Goal: Navigation & Orientation: Find specific page/section

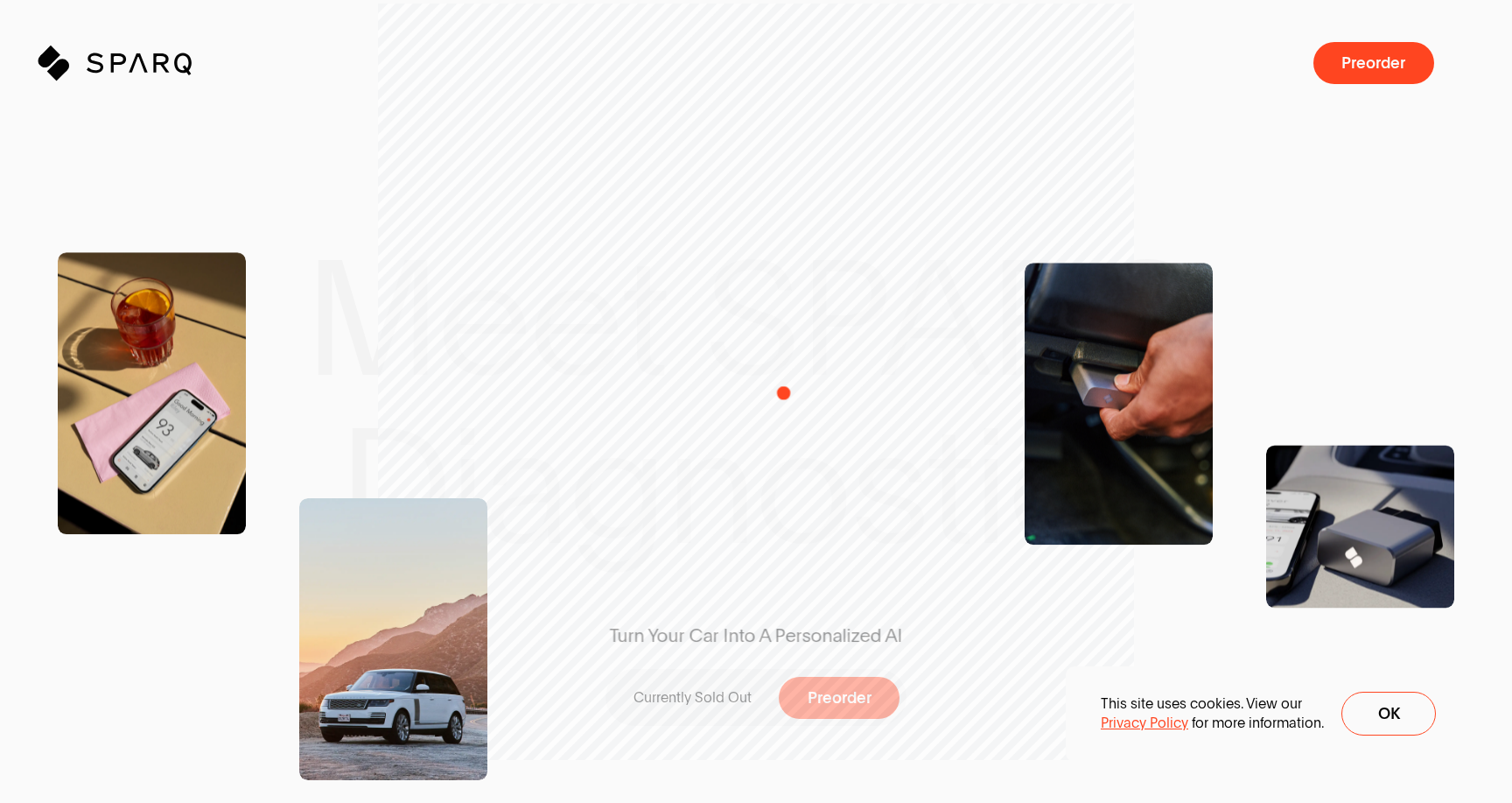
drag, startPoint x: 854, startPoint y: 294, endPoint x: 782, endPoint y: 433, distance: 156.5
click at [781, 395] on div "Turn Your Car Into A Personalized AI Currently Sold Out Preorder" at bounding box center [756, 402] width 462 height 670
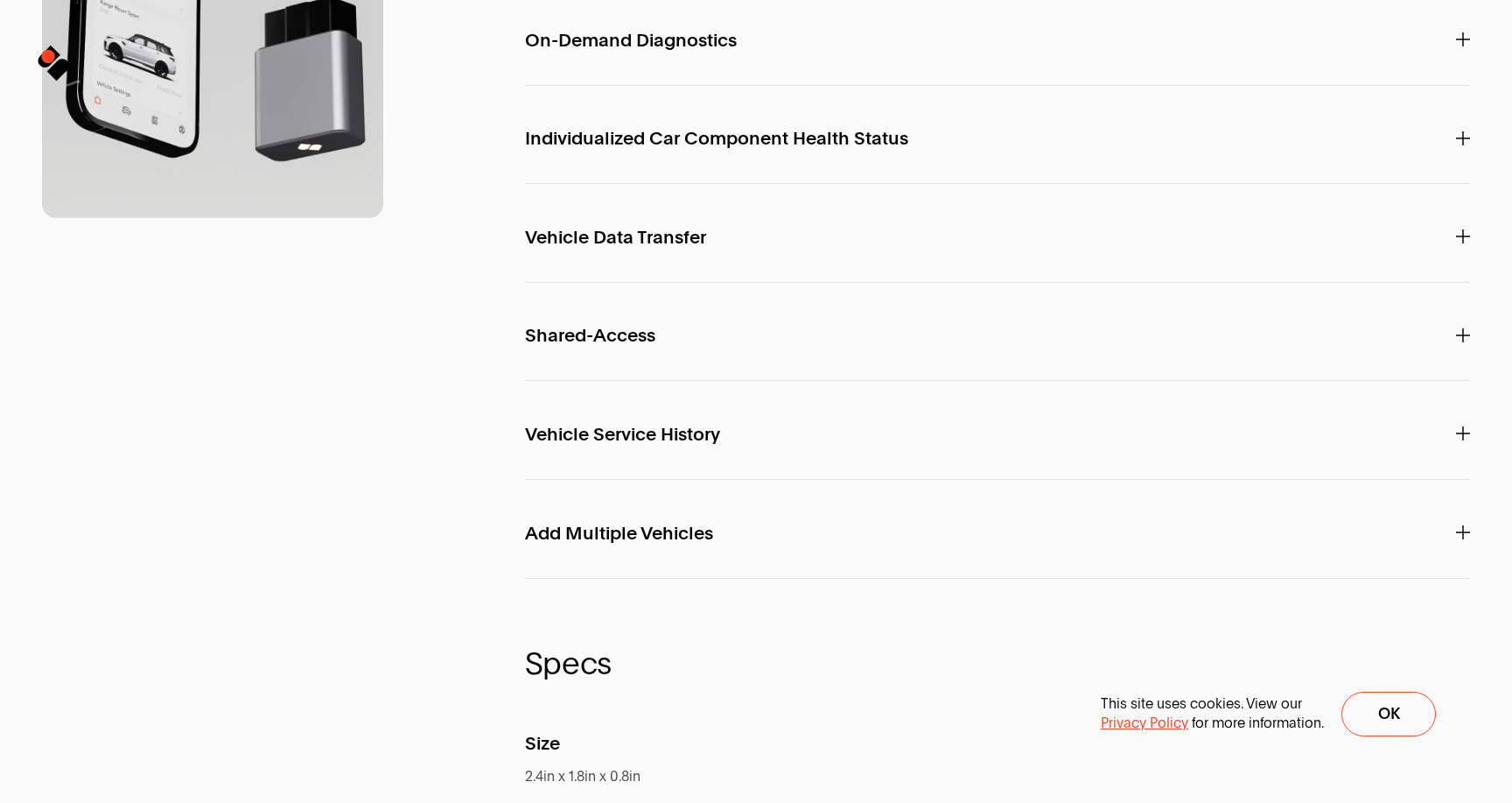
click at [48, 56] on icon at bounding box center [44, 61] width 19 height 19
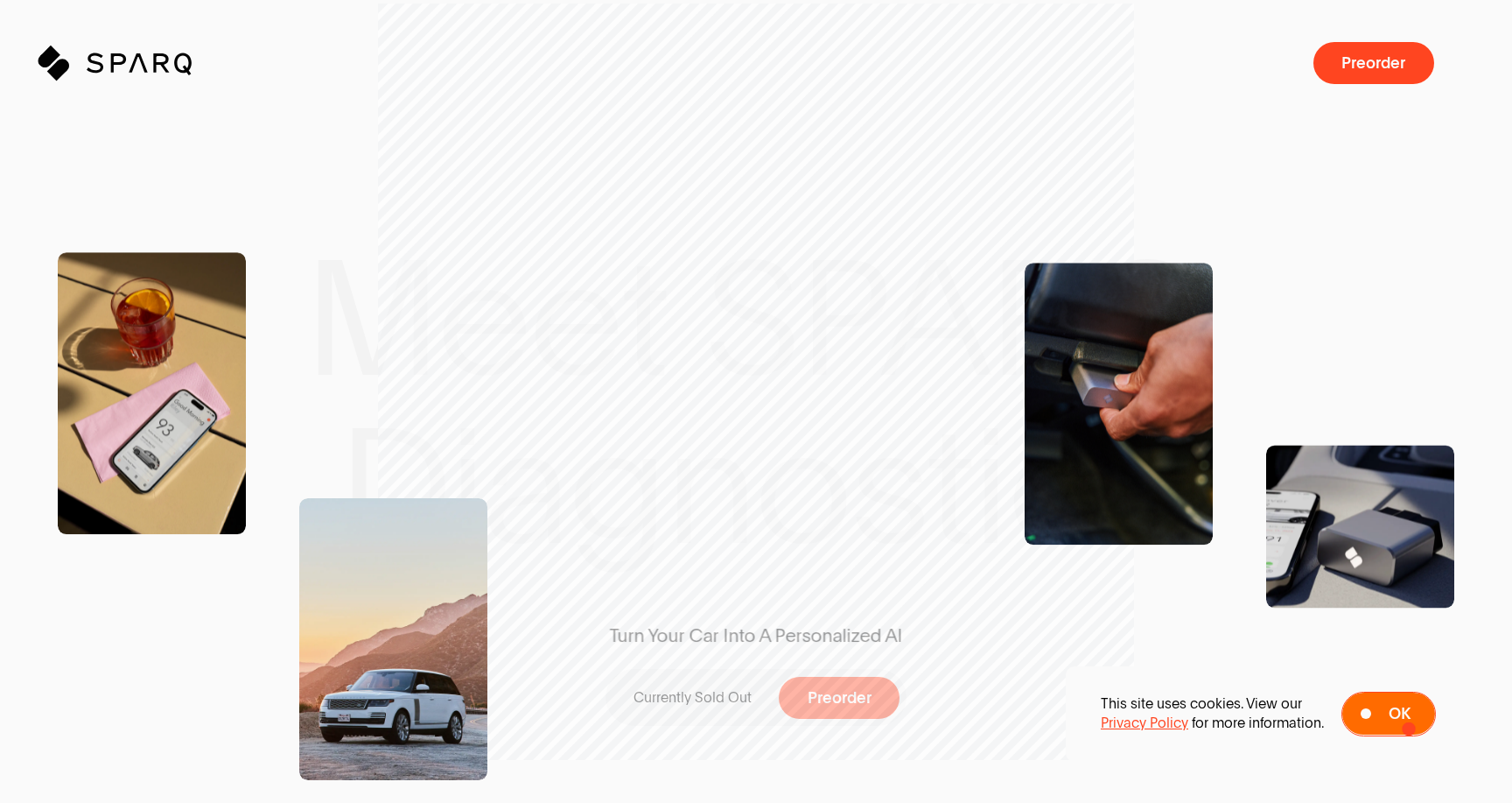
click at [1409, 729] on button "Ok" at bounding box center [1388, 713] width 95 height 44
click at [141, 69] on icon "Sparq" at bounding box center [164, 62] width 154 height 35
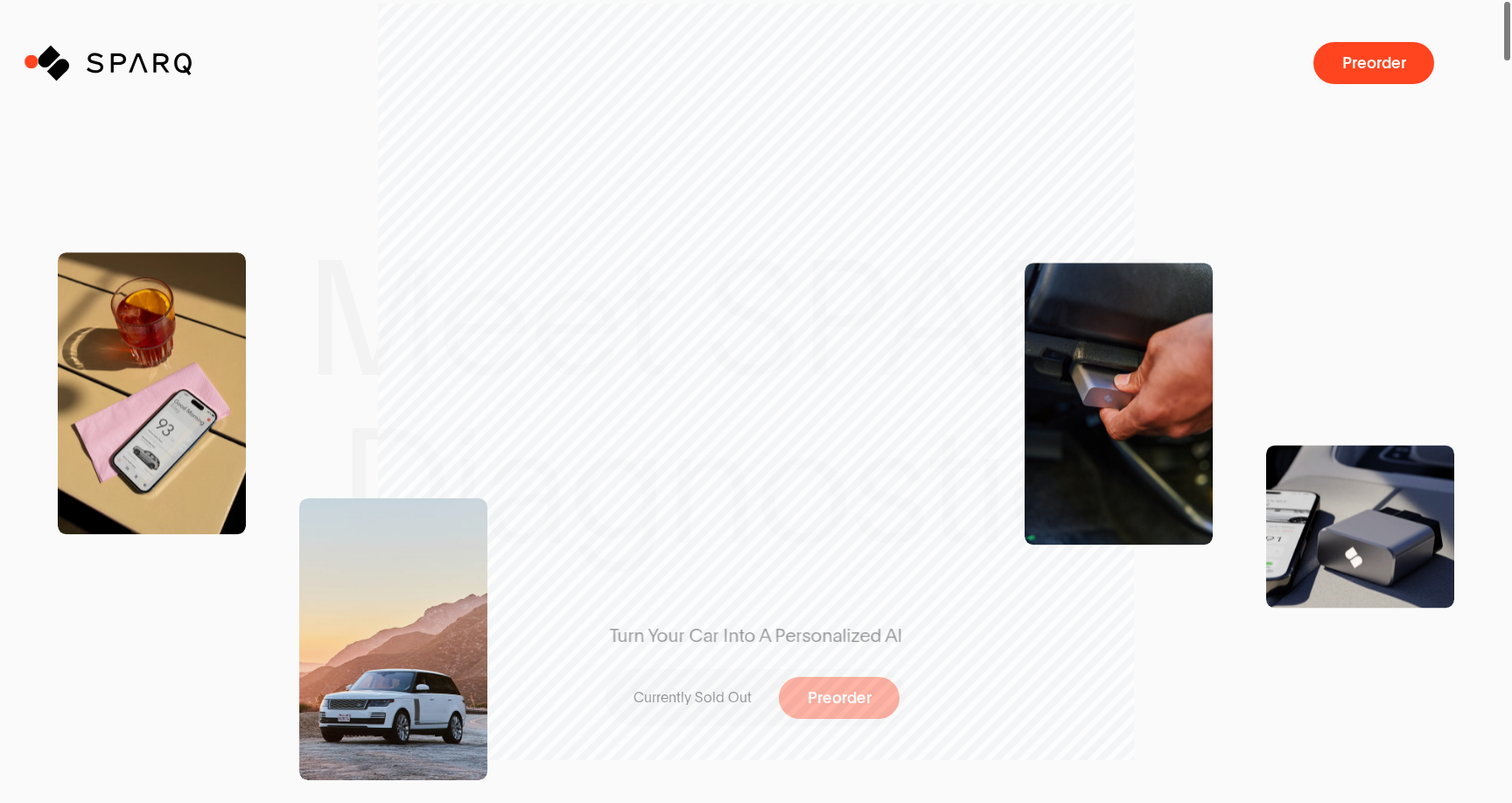
click at [35, 61] on icon at bounding box center [48, 57] width 26 height 26
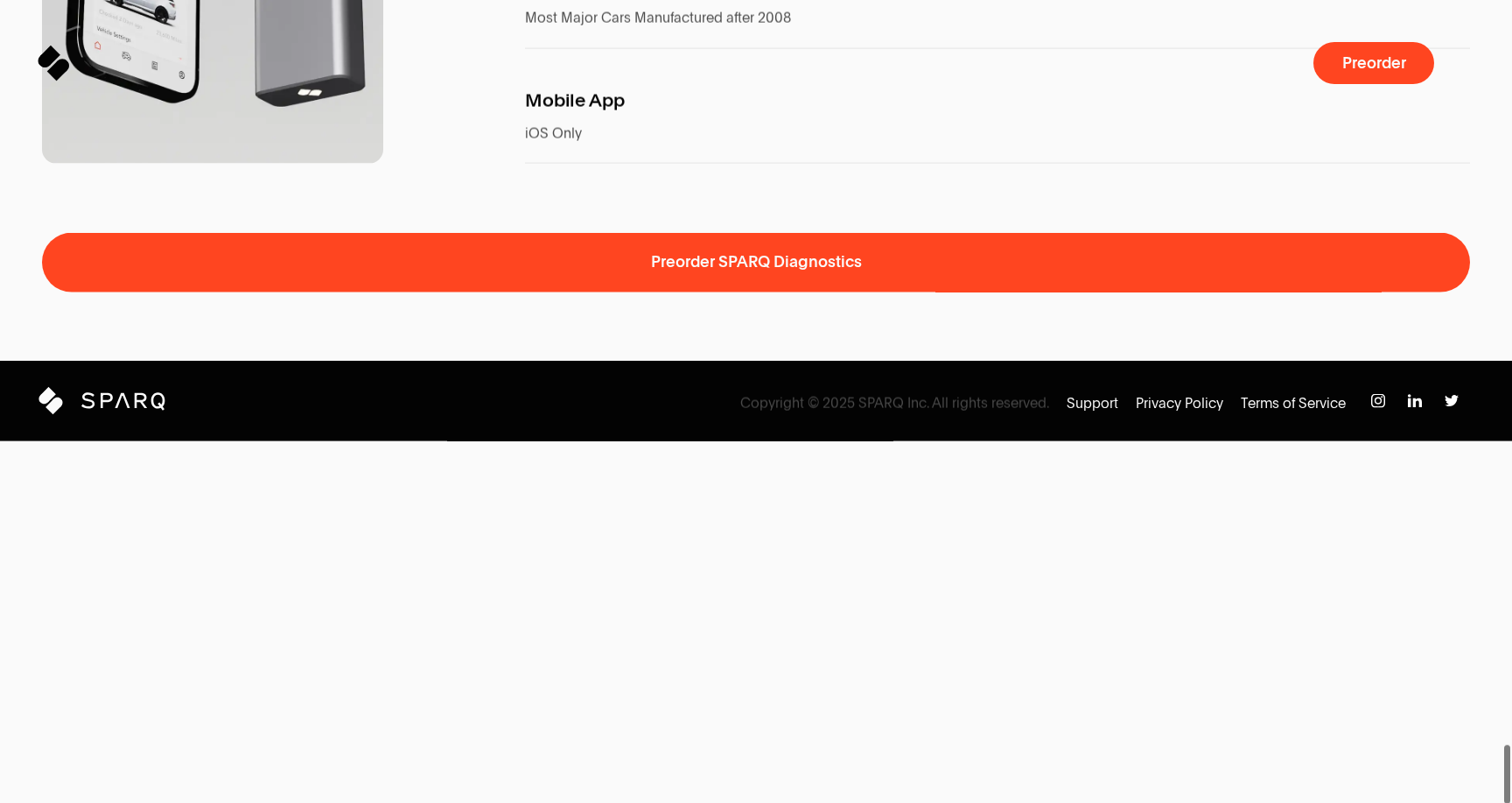
drag, startPoint x: 1502, startPoint y: 24, endPoint x: 1431, endPoint y: 838, distance: 817.1
click at [1431, 0] on html "Sparq Keeps You Moving ® Meet SPARQ Diagnostics 0% Sparq Preorder Meet SPARQ Di…" at bounding box center [756, 0] width 1512 height 0
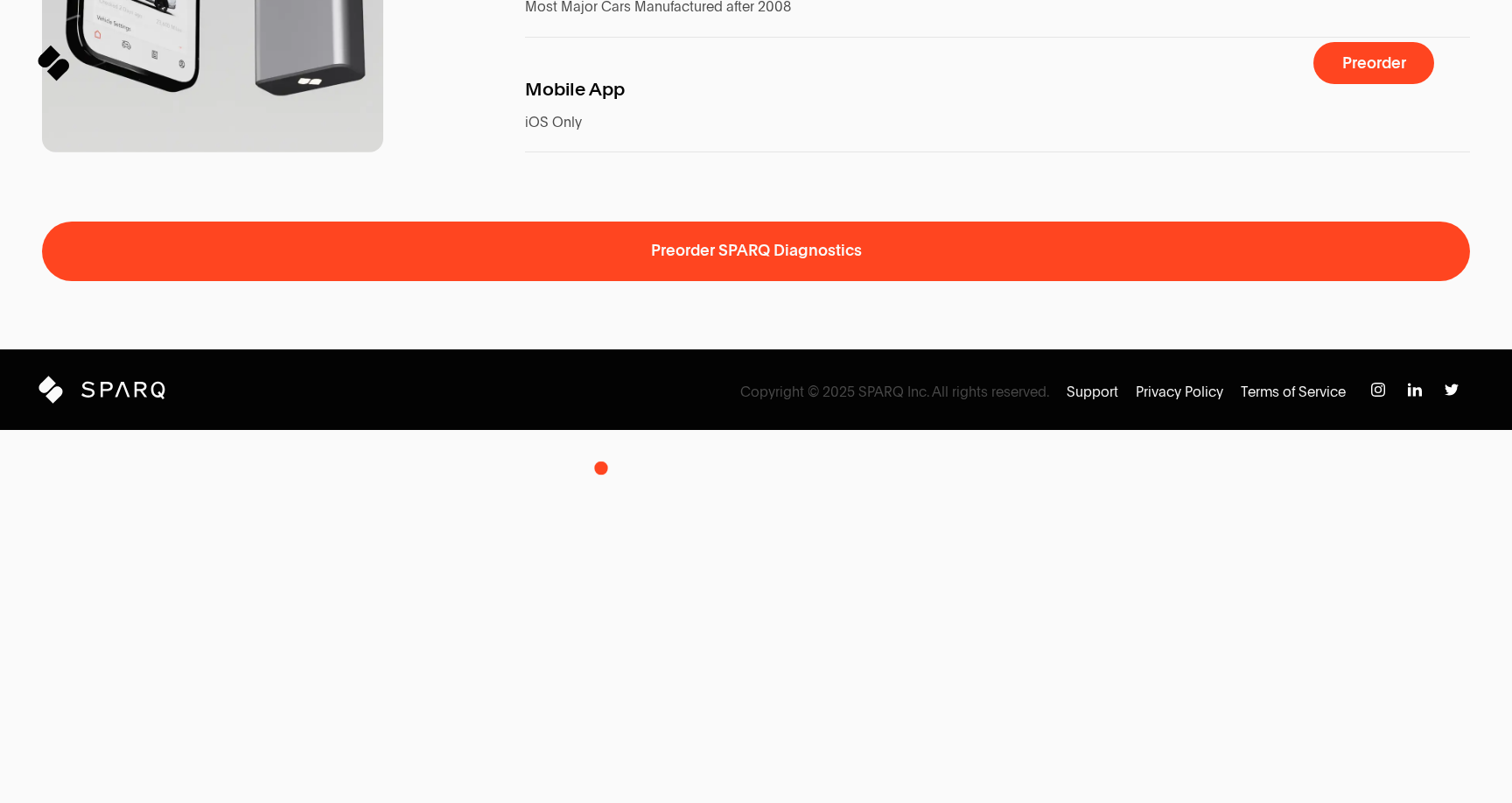
click at [601, 99] on span "Mobile App" at bounding box center [575, 89] width 100 height 19
click at [1102, 402] on p "Support" at bounding box center [1092, 392] width 52 height 19
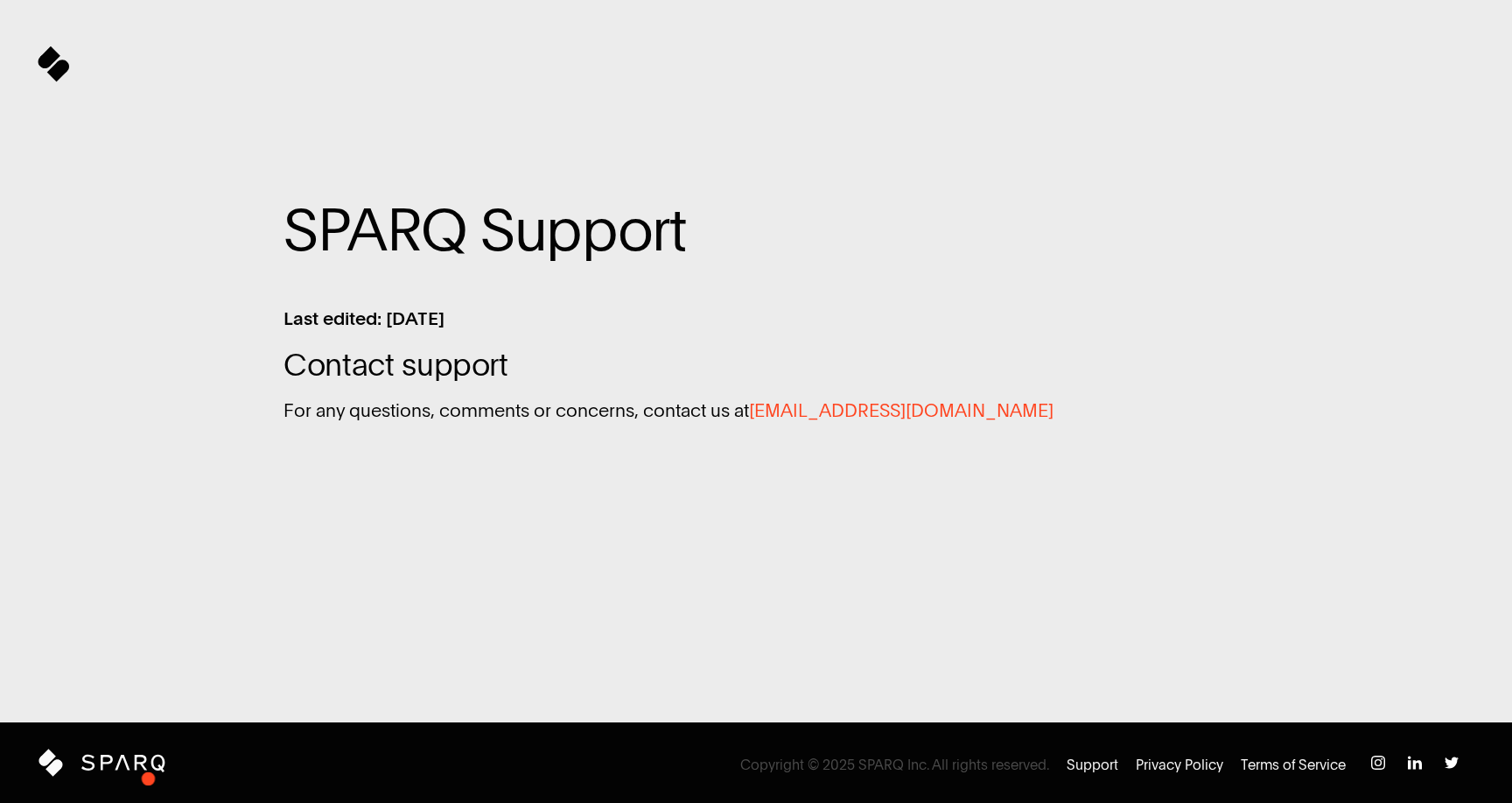
click at [148, 779] on span at bounding box center [756, 790] width 1512 height 26
click at [146, 764] on icon "Sparq" at bounding box center [143, 763] width 122 height 28
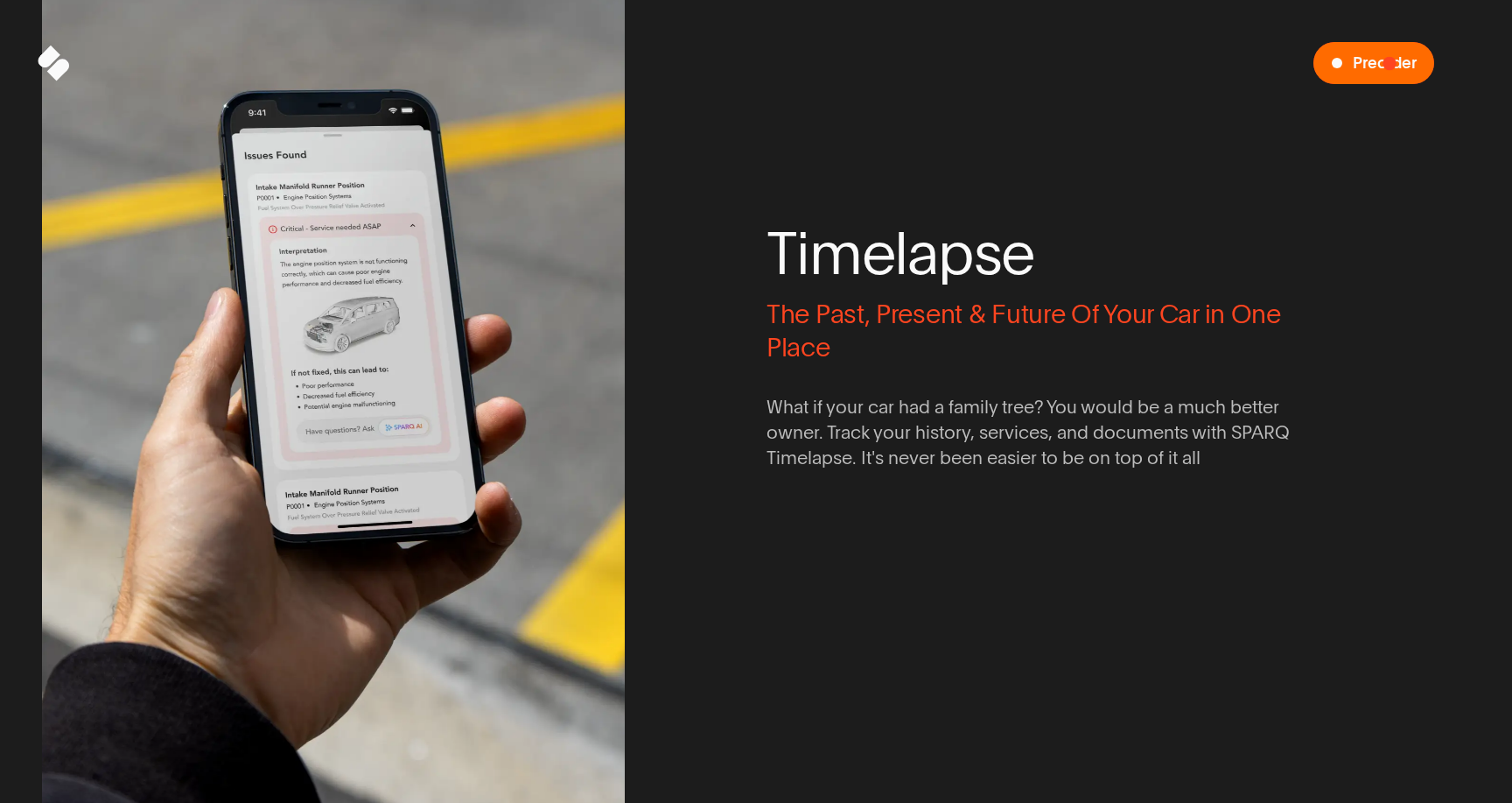
click at [1389, 63] on span "Preorder" at bounding box center [1384, 64] width 64 height 17
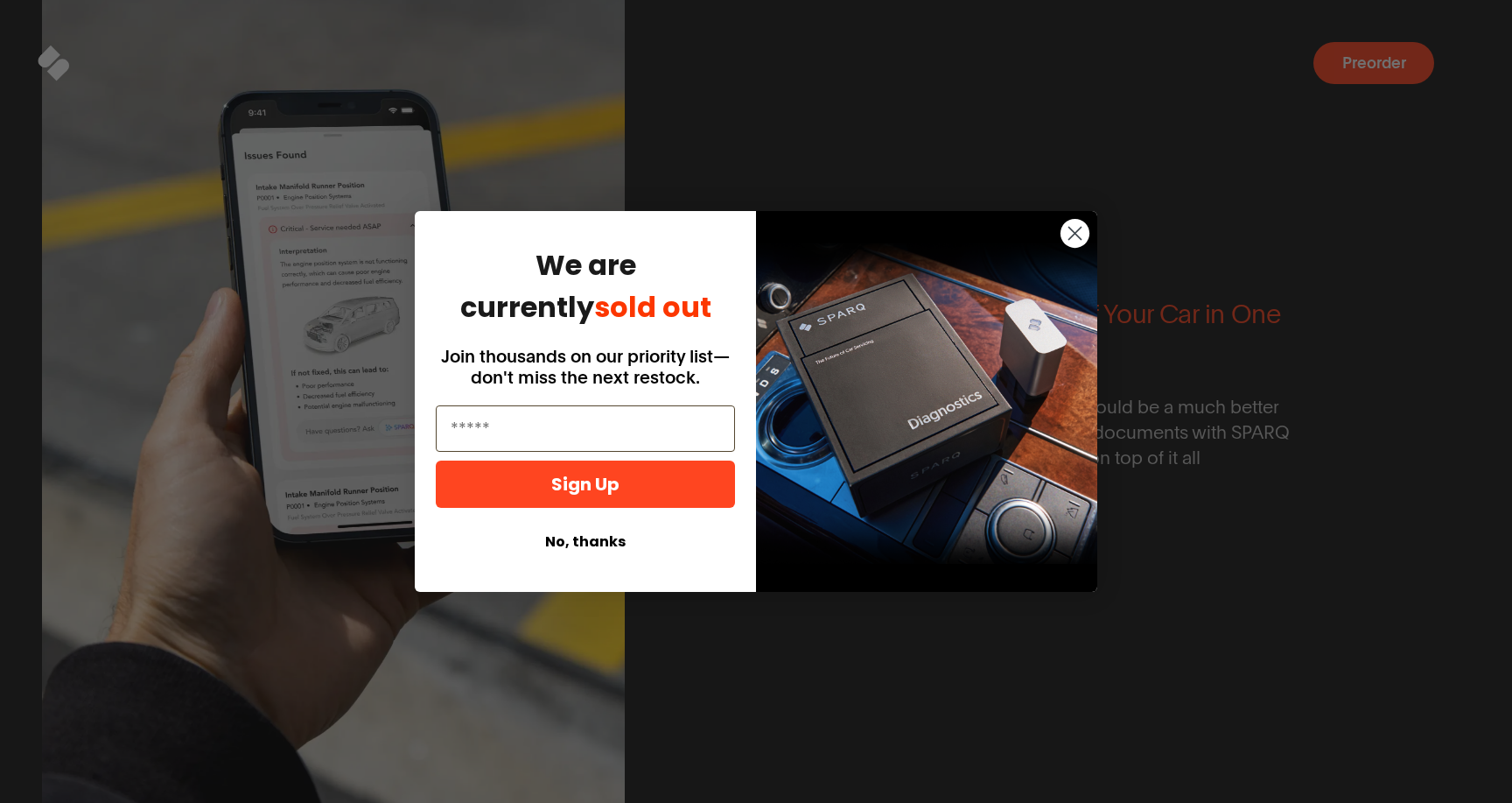
click at [1076, 234] on icon "Close dialog" at bounding box center [1075, 233] width 12 height 12
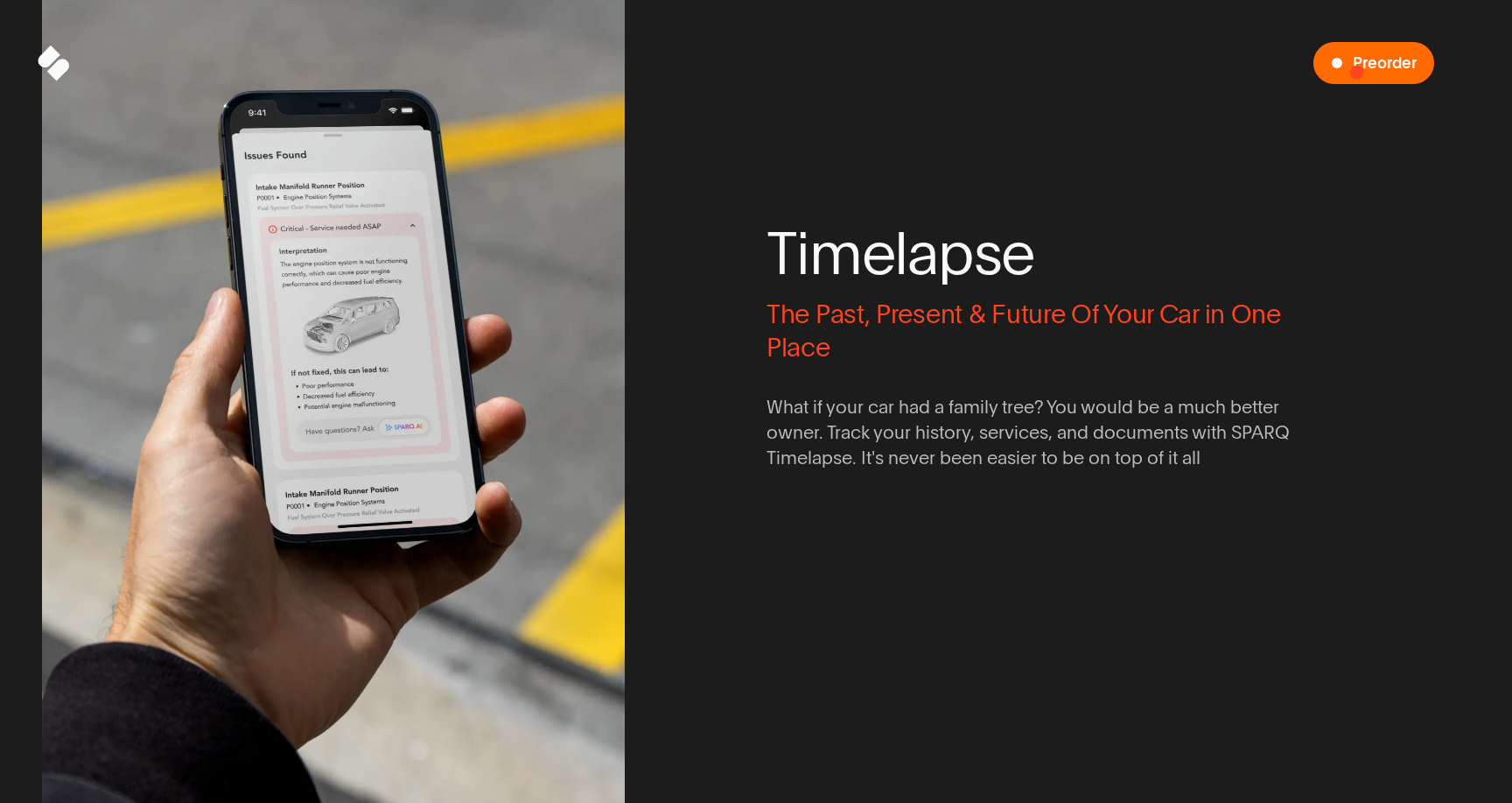
click at [1358, 70] on span "Preorder" at bounding box center [1384, 64] width 64 height 17
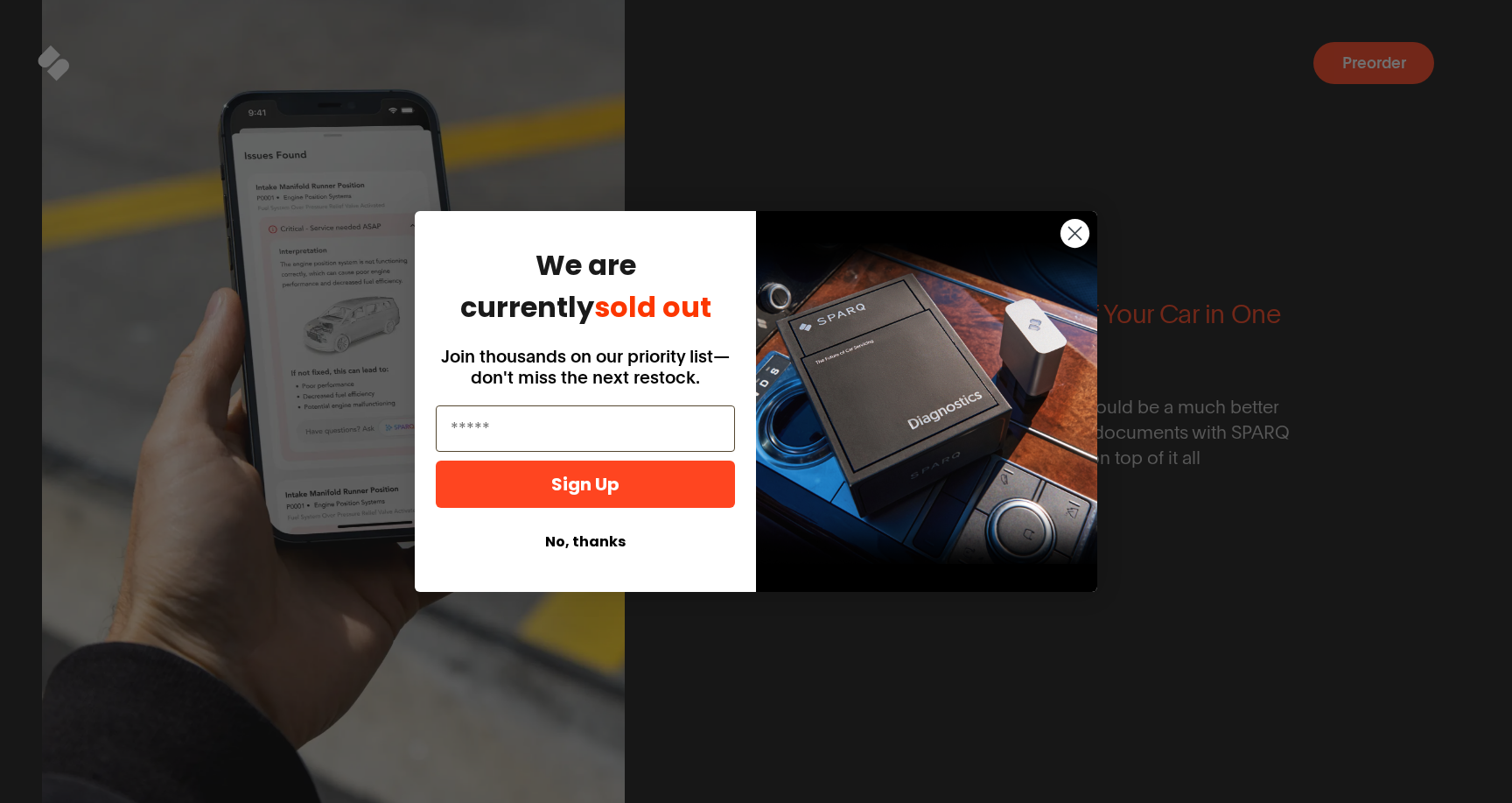
click at [1074, 231] on circle "Close dialog" at bounding box center [1074, 233] width 29 height 29
